Goal: Task Accomplishment & Management: Use online tool/utility

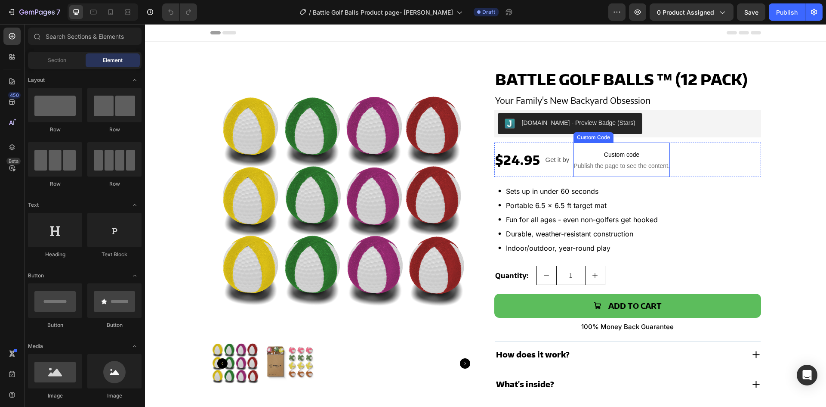
click at [634, 162] on span "Publish the page to see the content." at bounding box center [622, 165] width 96 height 9
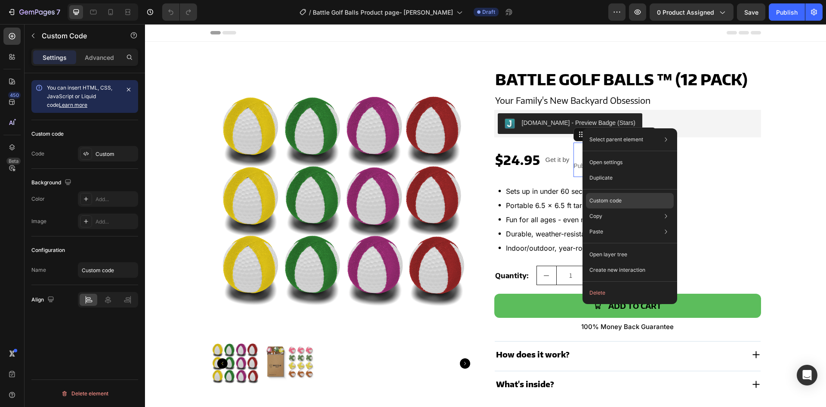
click at [612, 203] on p "Custom code" at bounding box center [606, 201] width 32 height 8
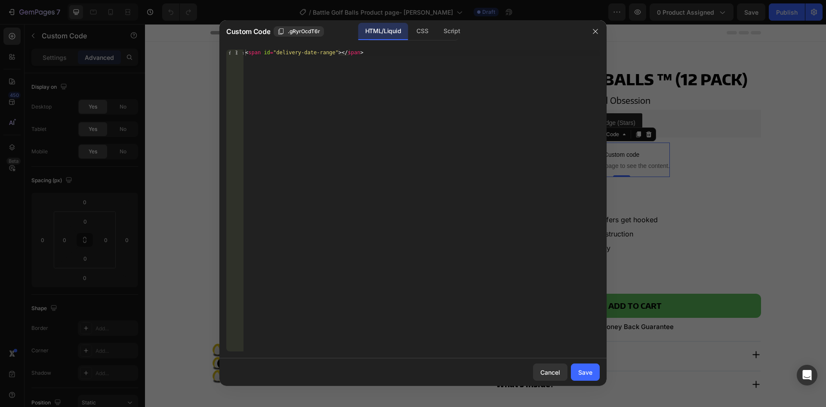
type textarea "<span id="delivery-date-range"></span>"
drag, startPoint x: 371, startPoint y: 58, endPoint x: 295, endPoint y: 65, distance: 76.5
click at [244, 55] on div "< span id = "delivery-date-range" > </ span >" at bounding box center [422, 206] width 356 height 314
click at [456, 31] on div "Script" at bounding box center [452, 31] width 30 height 17
click at [349, 123] on div "Insert the Javascript code to add interaction and animation to your content her…" at bounding box center [422, 206] width 356 height 314
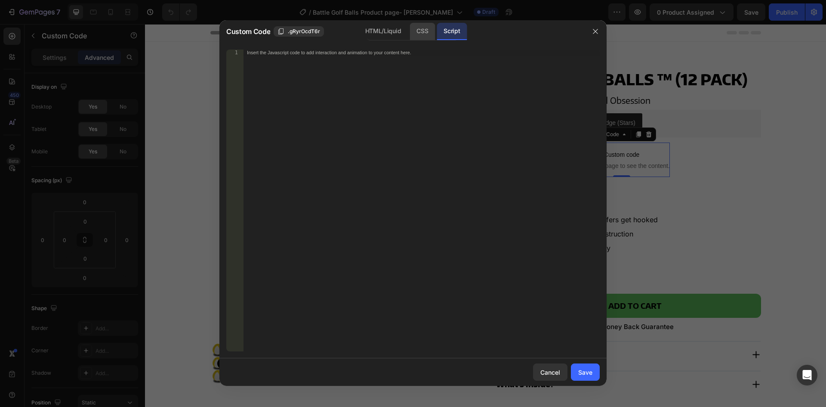
click at [420, 28] on div "CSS" at bounding box center [422, 31] width 25 height 17
click at [349, 125] on div "Insert the CSS code to style your content here." at bounding box center [422, 206] width 356 height 314
click at [378, 37] on div "HTML/Liquid" at bounding box center [383, 31] width 49 height 17
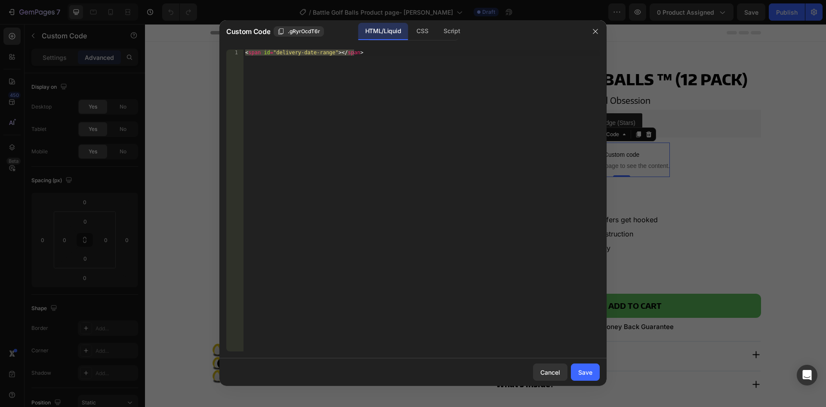
type textarea "<span id="delivery-date-range"></span>"
click at [345, 125] on div "< span id = "delivery-date-range" > </ span >" at bounding box center [422, 200] width 356 height 302
click at [450, 38] on div "Script" at bounding box center [452, 31] width 30 height 17
click at [409, 192] on div "Insert the Javascript code to add interaction and animation to your content her…" at bounding box center [422, 206] width 356 height 314
click at [602, 33] on button "button" at bounding box center [596, 32] width 14 height 14
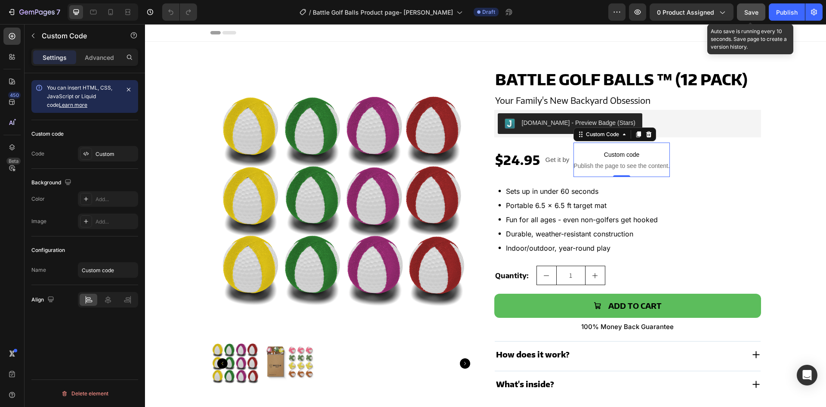
click at [751, 10] on span "Save" at bounding box center [752, 12] width 14 height 7
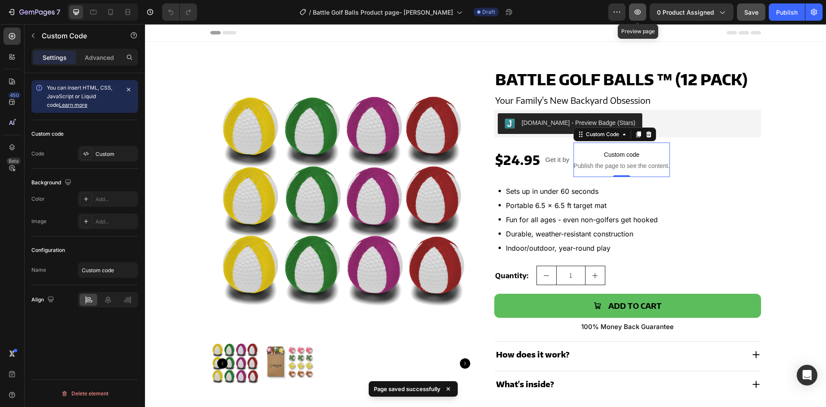
click at [634, 12] on button "button" at bounding box center [637, 11] width 17 height 17
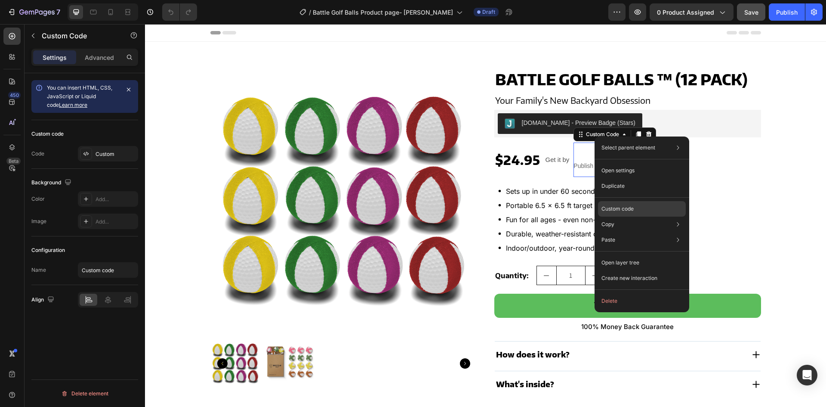
click at [617, 205] on p "Custom code" at bounding box center [618, 209] width 32 height 8
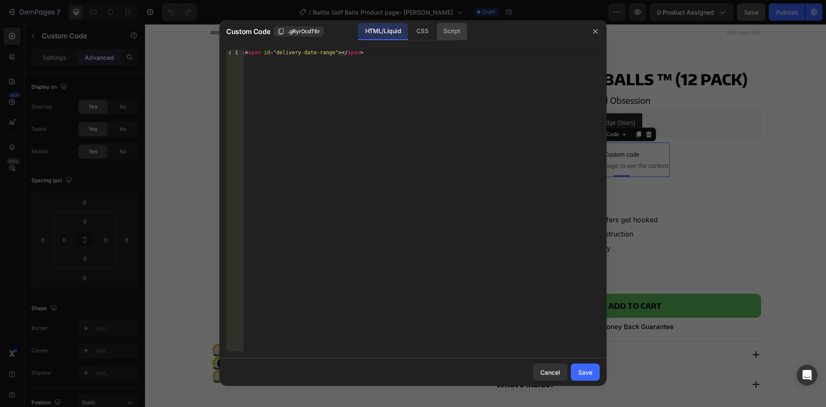
click at [446, 32] on div "Script" at bounding box center [452, 31] width 30 height 17
click at [316, 81] on div "Insert the Javascript code to add interaction and animation to your content her…" at bounding box center [422, 206] width 356 height 314
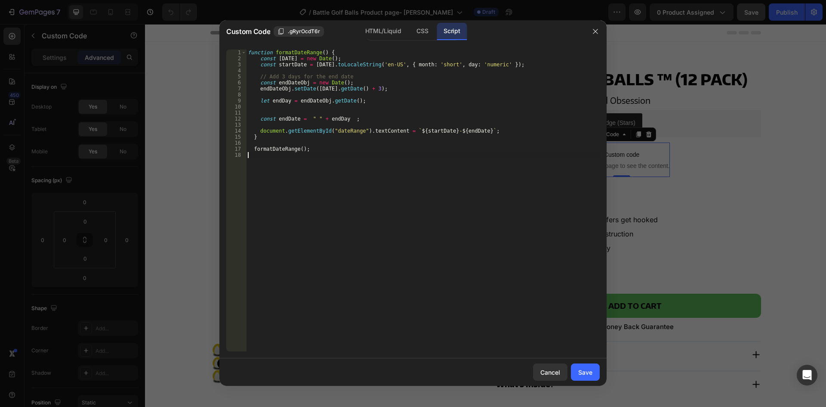
type textarea "formatDateRange();"
click at [577, 368] on button "Save" at bounding box center [585, 371] width 29 height 17
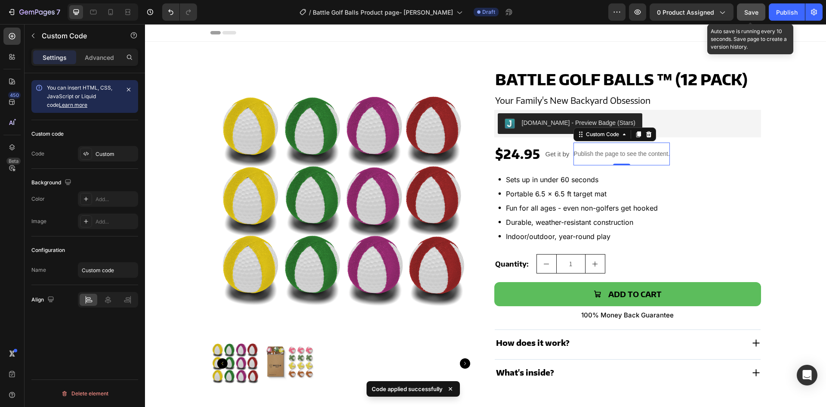
click at [750, 9] on span "Save" at bounding box center [752, 12] width 14 height 7
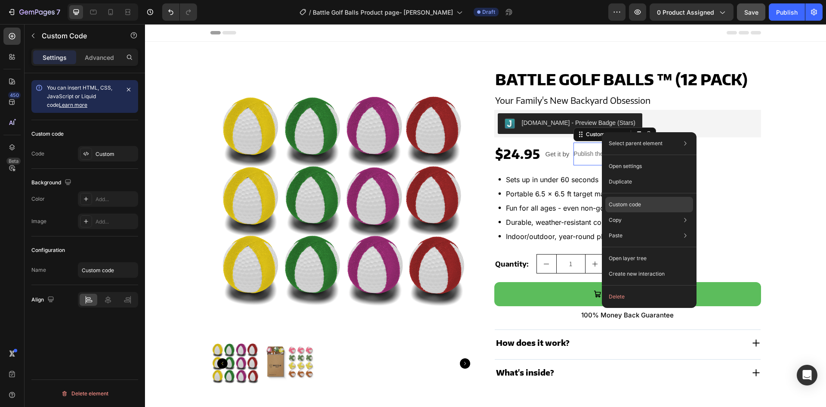
click at [622, 204] on p "Custom code" at bounding box center [625, 205] width 32 height 8
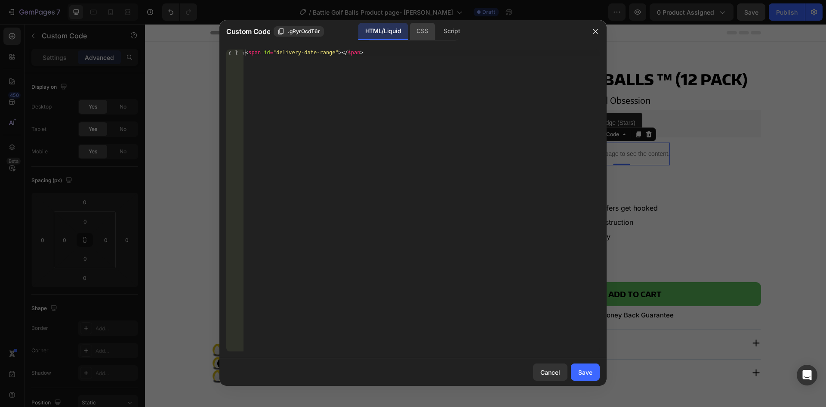
click at [437, 38] on div "CSS" at bounding box center [452, 31] width 30 height 17
click at [448, 30] on div "Script" at bounding box center [452, 31] width 30 height 17
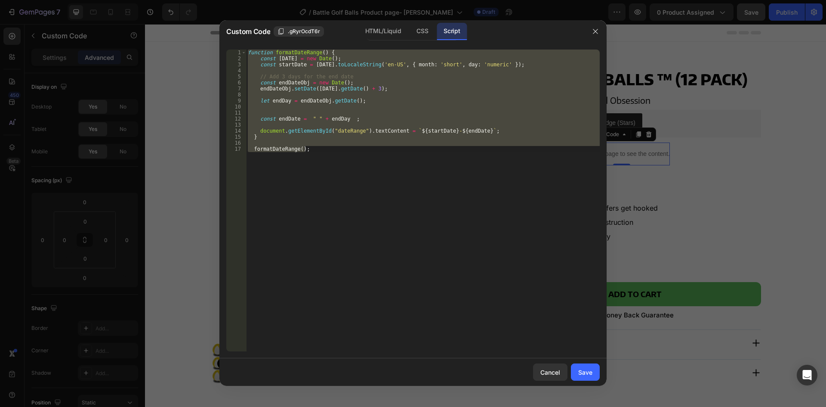
click at [406, 218] on div "function formatDateRange ( ) { const [DATE] = new Date ( ) ; const startDate = …" at bounding box center [423, 200] width 354 height 302
type textarea "formatDateRange();"
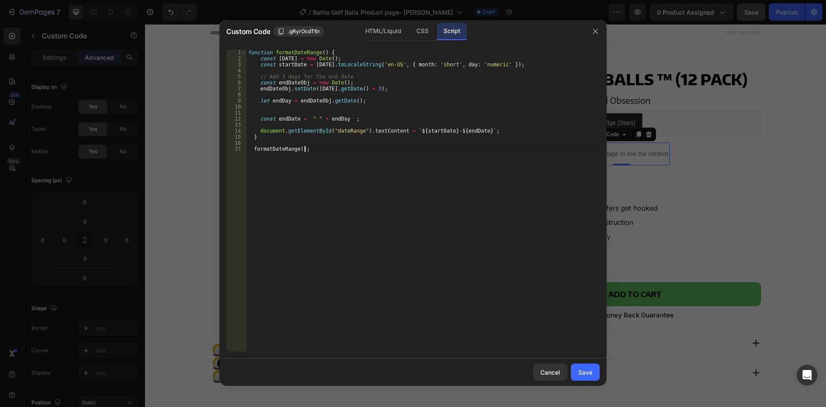
click at [731, 192] on div at bounding box center [413, 203] width 826 height 407
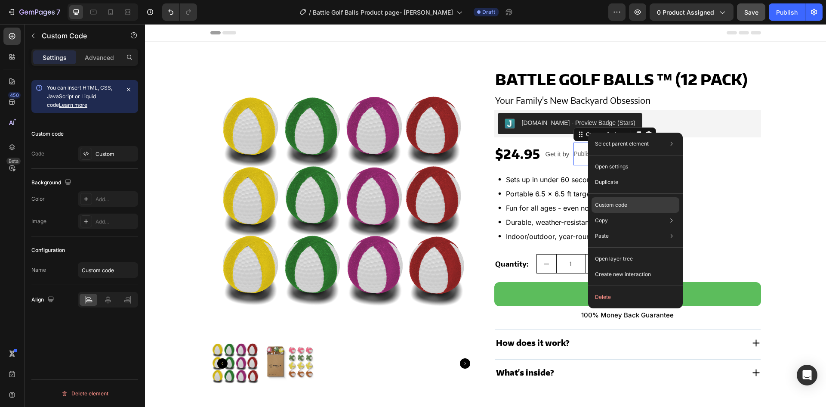
click at [611, 205] on p "Custom code" at bounding box center [611, 205] width 32 height 8
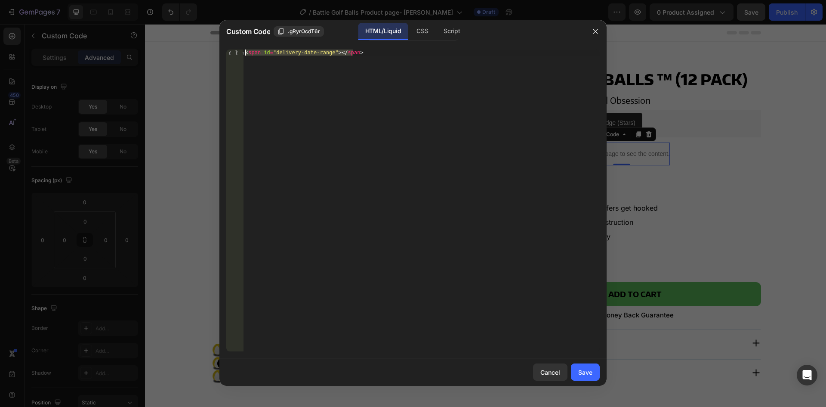
drag, startPoint x: 364, startPoint y: 57, endPoint x: 246, endPoint y: 54, distance: 118.0
click at [246, 54] on div "< span id = "delivery-date-range" > </ span >" at bounding box center [422, 206] width 356 height 314
click at [442, 31] on div "Script" at bounding box center [452, 31] width 30 height 17
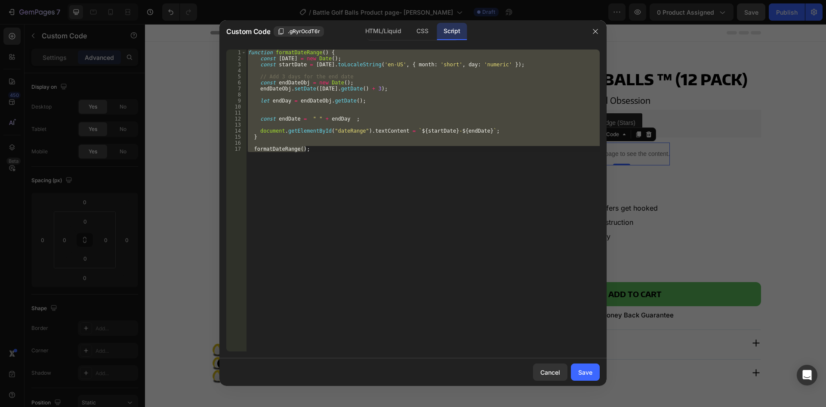
click at [329, 199] on div "function formatDateRange ( ) { const [DATE] = new Date ( ) ; const startDate = …" at bounding box center [423, 200] width 354 height 302
click at [442, 236] on div "function formatDateRange ( ) { const [DATE] = new Date ( ) ; const startDate = …" at bounding box center [423, 200] width 354 height 302
type textarea "formatDateRange();"
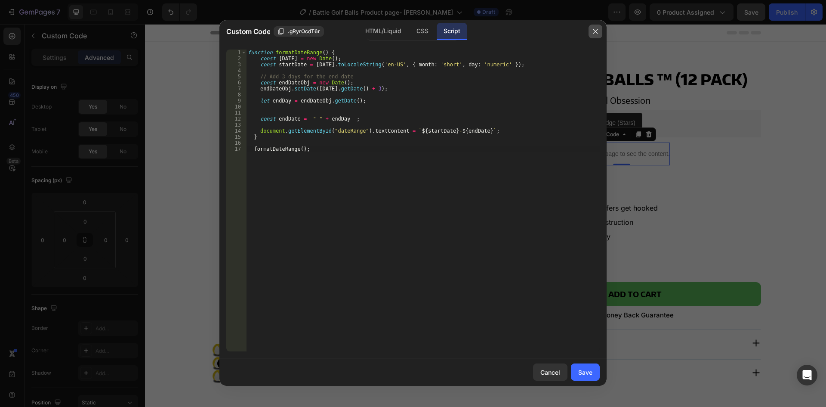
click at [595, 34] on icon "button" at bounding box center [595, 31] width 7 height 7
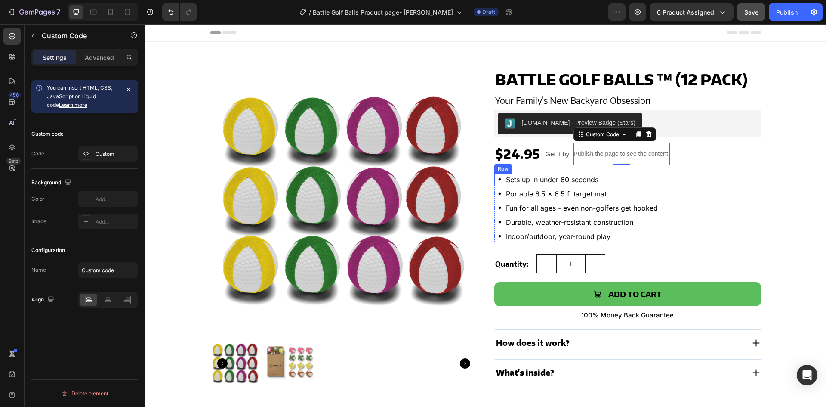
click at [682, 179] on div "Icon Sets up in under 60 seconds Text Block Row" at bounding box center [628, 179] width 267 height 11
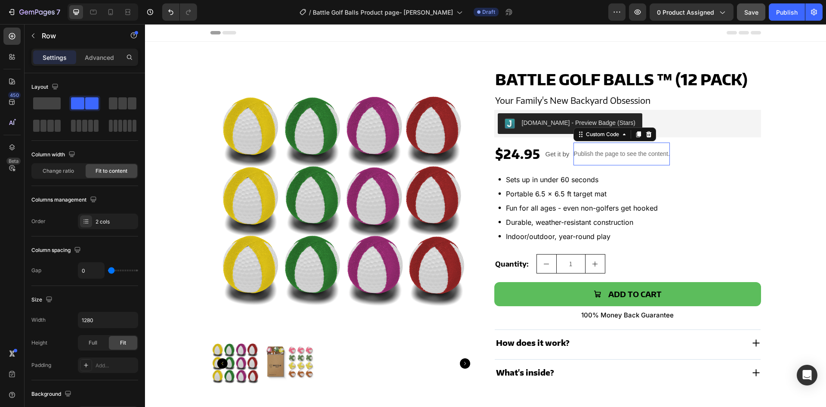
click at [615, 156] on p "Publish the page to see the content." at bounding box center [622, 153] width 96 height 9
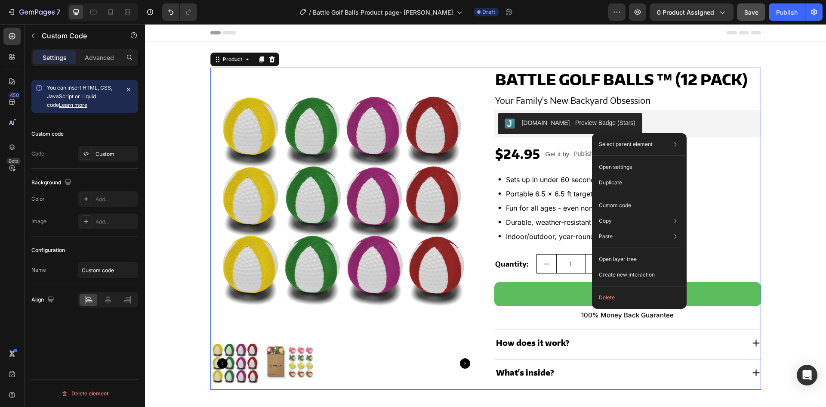
click at [478, 91] on div "Product Images Battle Golf Balls ™ (12 pack) Product Title Your Family's New Ba…" at bounding box center [485, 229] width 551 height 322
